Goal: Navigation & Orientation: Find specific page/section

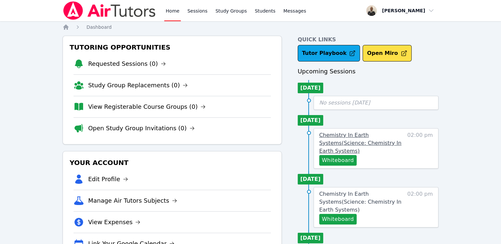
click at [351, 143] on span "Chemistry In Earth Systems ( Science: Chemistry In Earth Systems )" at bounding box center [360, 143] width 82 height 22
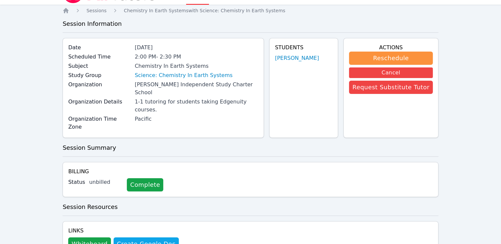
scroll to position [22, 0]
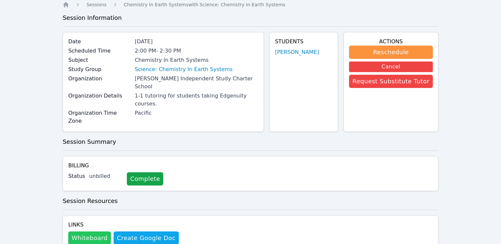
click at [88, 232] on button "Whiteboard" at bounding box center [89, 238] width 43 height 13
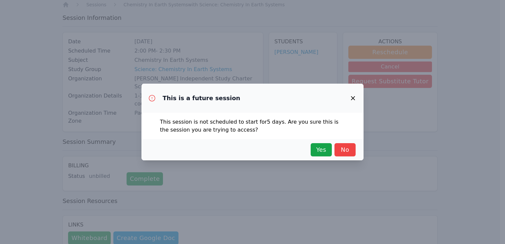
click at [353, 97] on icon "button" at bounding box center [353, 98] width 8 height 8
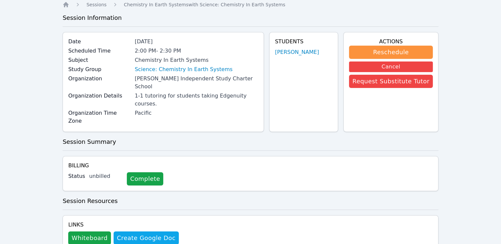
scroll to position [0, 0]
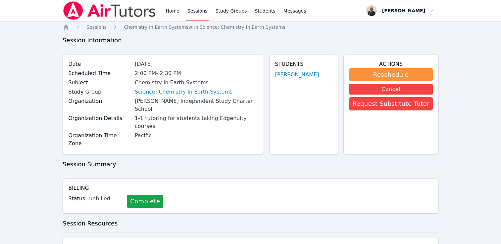
click at [177, 93] on link "Science: Chemistry In Earth Systems" at bounding box center [184, 92] width 98 height 8
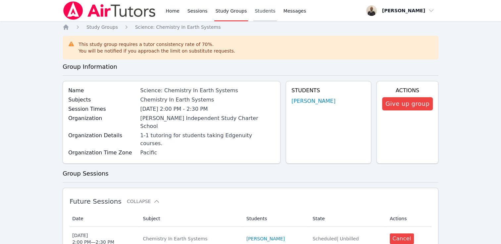
click at [253, 17] on link "Students" at bounding box center [264, 10] width 23 height 21
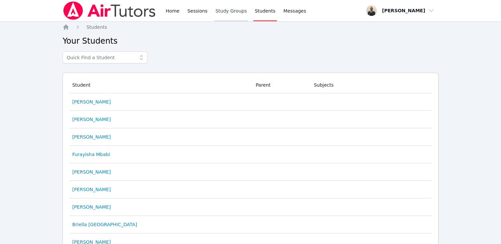
click at [218, 16] on link "Study Groups" at bounding box center [231, 10] width 34 height 21
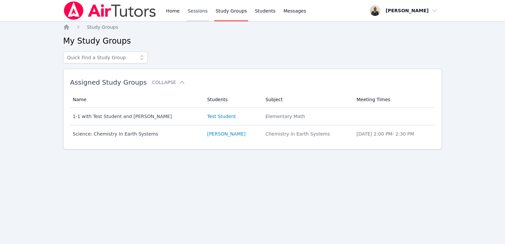
click at [191, 14] on link "Sessions" at bounding box center [198, 10] width 23 height 21
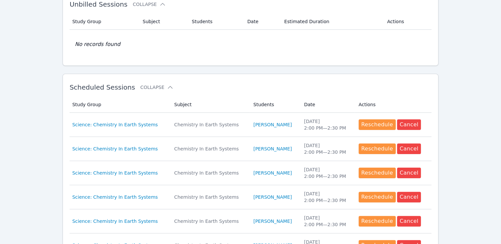
scroll to position [130, 0]
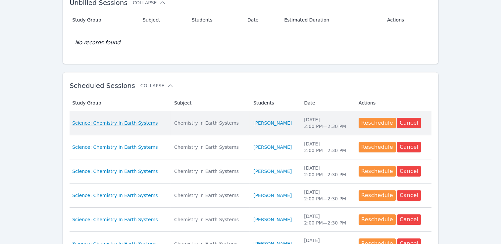
click at [122, 125] on span "Science: Chemistry In Earth Systems" at bounding box center [114, 123] width 85 height 7
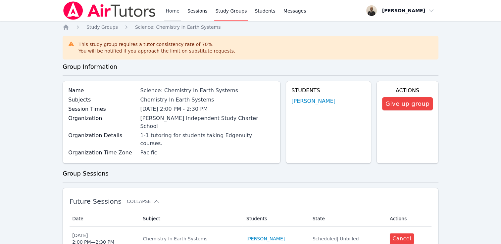
click at [167, 13] on link "Home" at bounding box center [172, 10] width 16 height 21
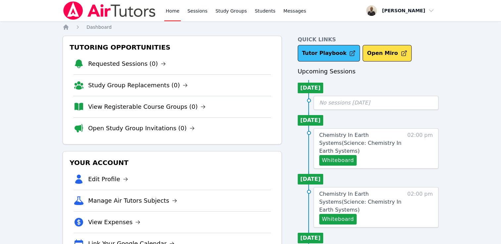
click at [323, 56] on link "Tutor Playbook" at bounding box center [328, 53] width 63 height 17
click at [190, 11] on link "Sessions" at bounding box center [197, 10] width 23 height 21
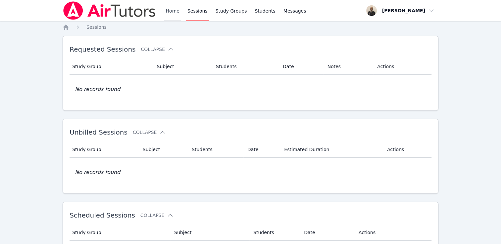
click at [169, 13] on link "Home" at bounding box center [172, 10] width 16 height 21
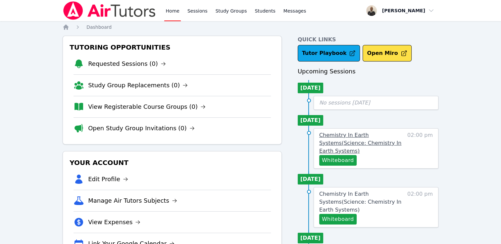
click at [387, 144] on link "Chemistry In Earth Systems ( Science: Chemistry In Earth Systems )" at bounding box center [361, 143] width 85 height 24
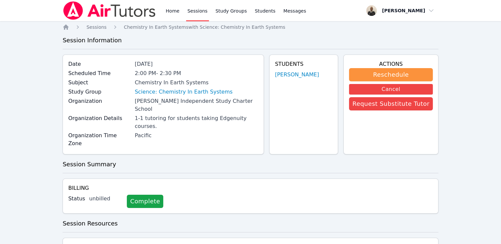
scroll to position [22, 0]
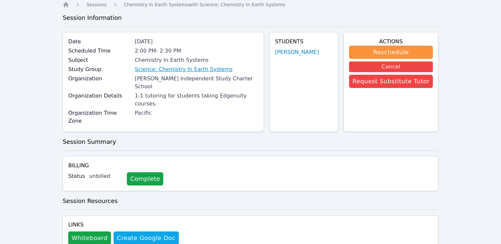
click at [161, 68] on link "Science: Chemistry In Earth Systems" at bounding box center [184, 70] width 98 height 8
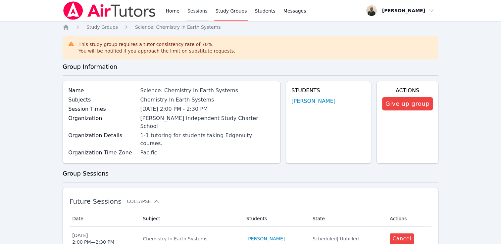
click at [195, 15] on link "Sessions" at bounding box center [197, 10] width 23 height 21
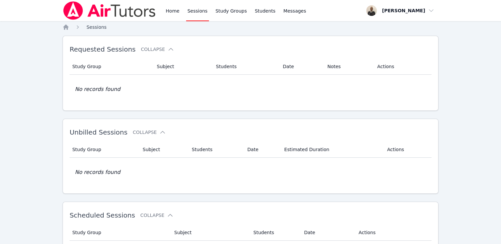
click at [95, 28] on span "Sessions" at bounding box center [96, 26] width 20 height 5
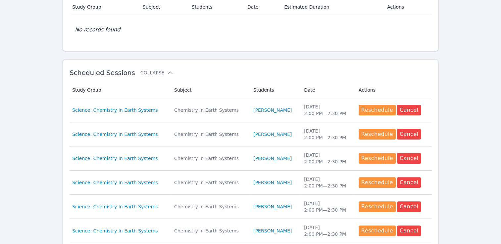
scroll to position [113, 0]
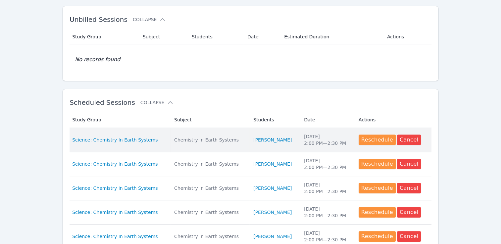
click at [180, 145] on td "Subject Chemistry In Earth Systems" at bounding box center [209, 140] width 79 height 24
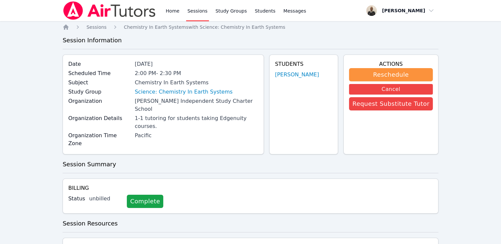
scroll to position [22, 0]
